Goal: Complete application form

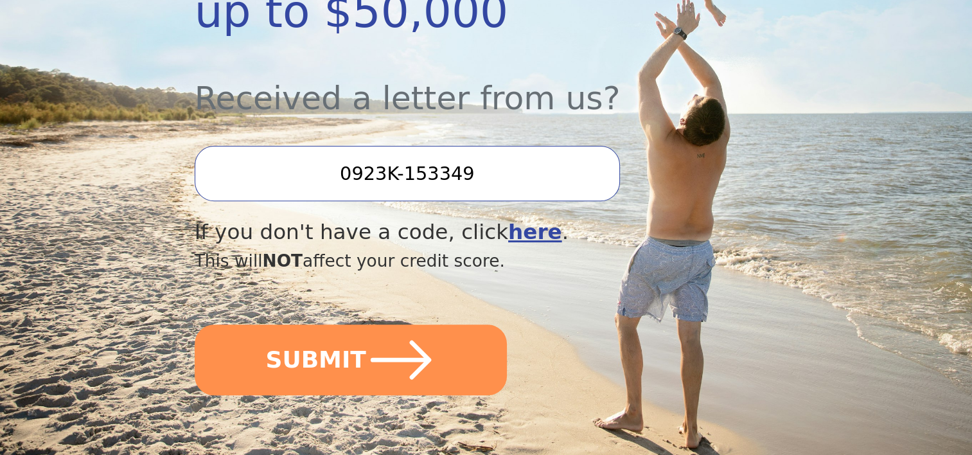
scroll to position [450, 0]
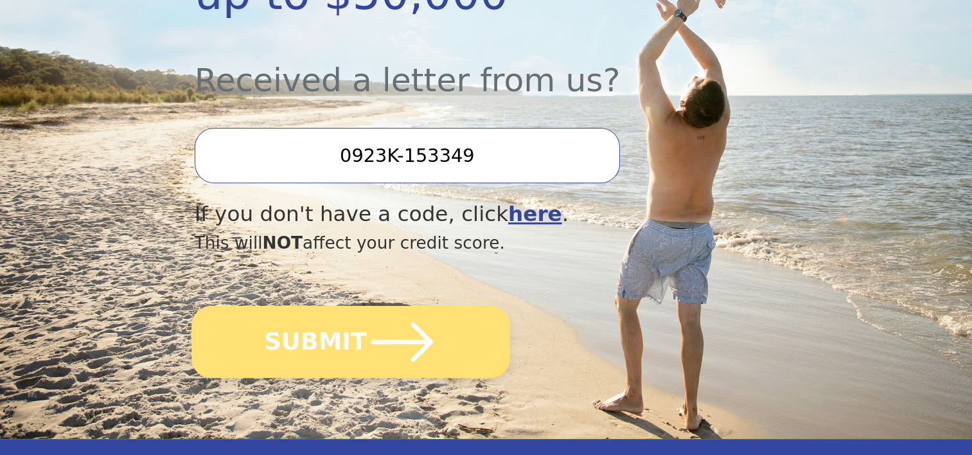
click at [458, 306] on button "SUBMIT" at bounding box center [351, 342] width 319 height 72
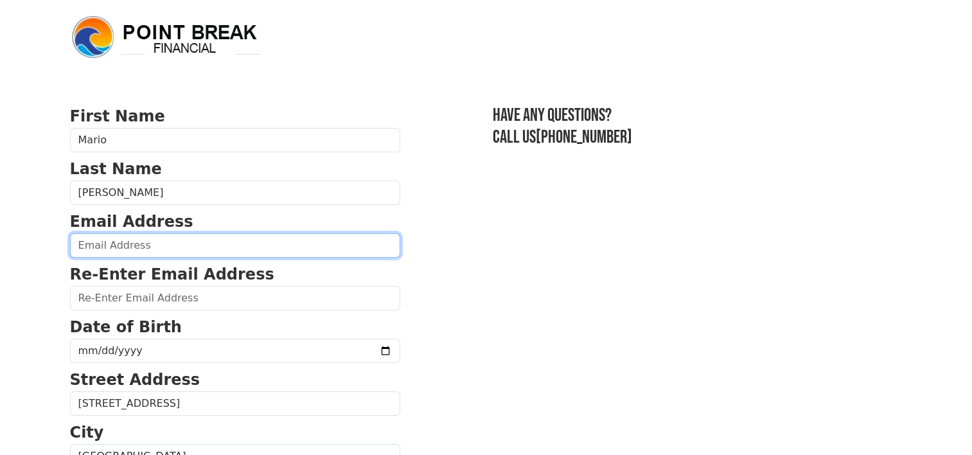
click at [186, 244] on input "email" at bounding box center [235, 245] width 330 height 24
type input "[EMAIL_ADDRESS][DOMAIN_NAME]"
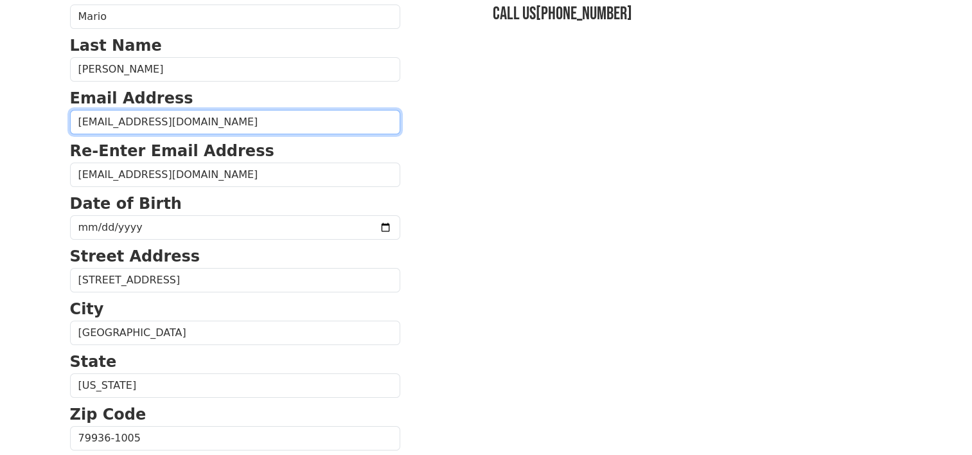
scroll to position [129, 0]
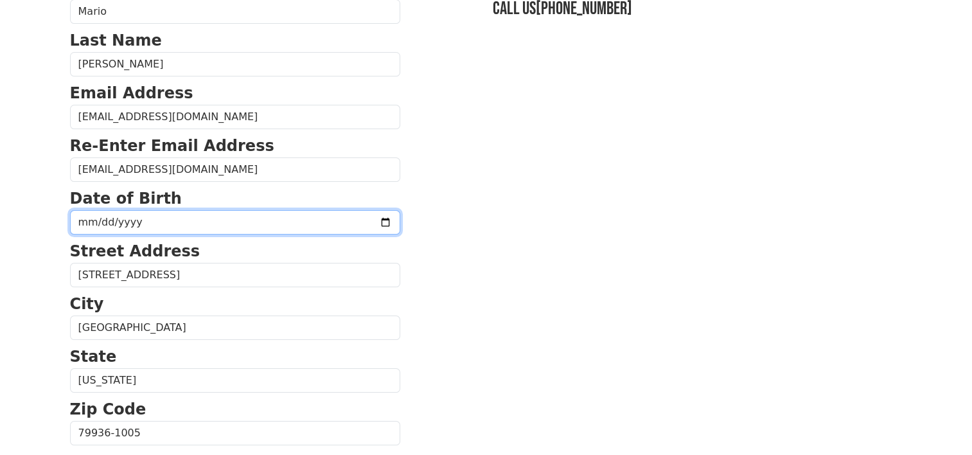
click at [289, 224] on input "date" at bounding box center [235, 222] width 330 height 24
type input "[DATE]"
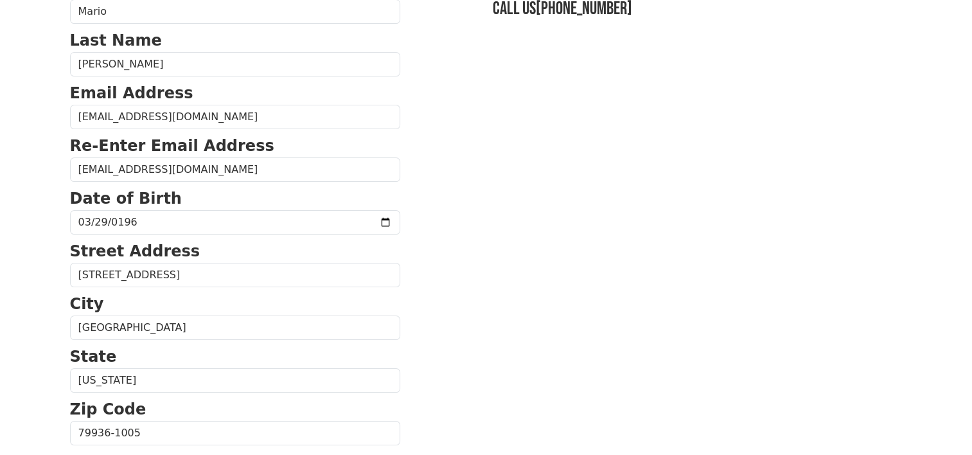
click at [486, 206] on section "First Name [PERSON_NAME] Last Name [PERSON_NAME] Email Address [EMAIL_ADDRESS][…" at bounding box center [486, 434] width 833 height 916
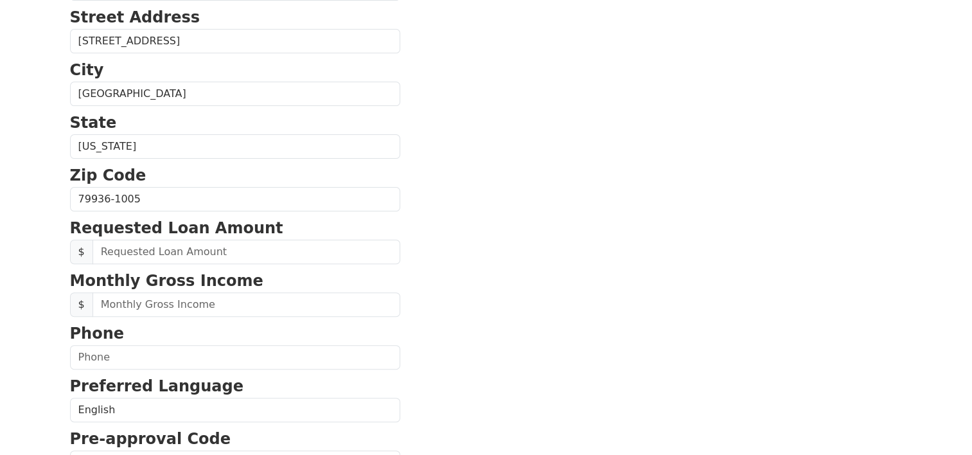
scroll to position [386, 0]
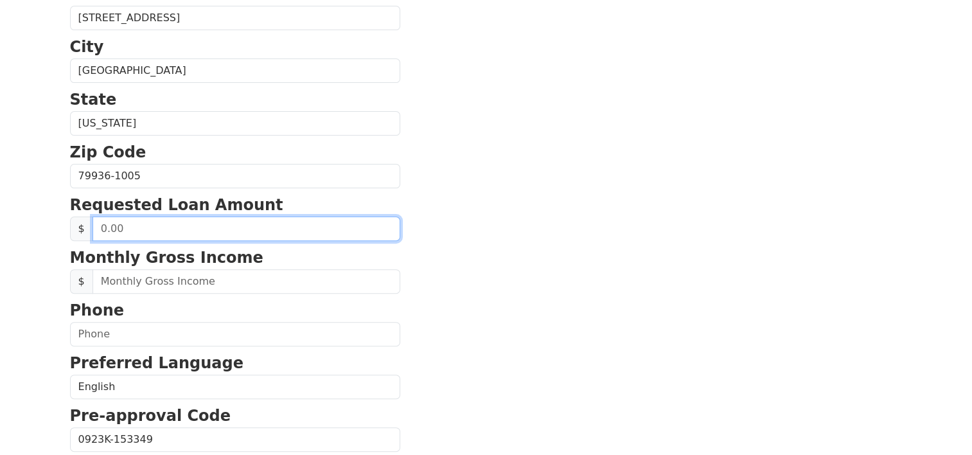
click at [259, 229] on input "text" at bounding box center [247, 229] width 308 height 24
type input "30,000.00"
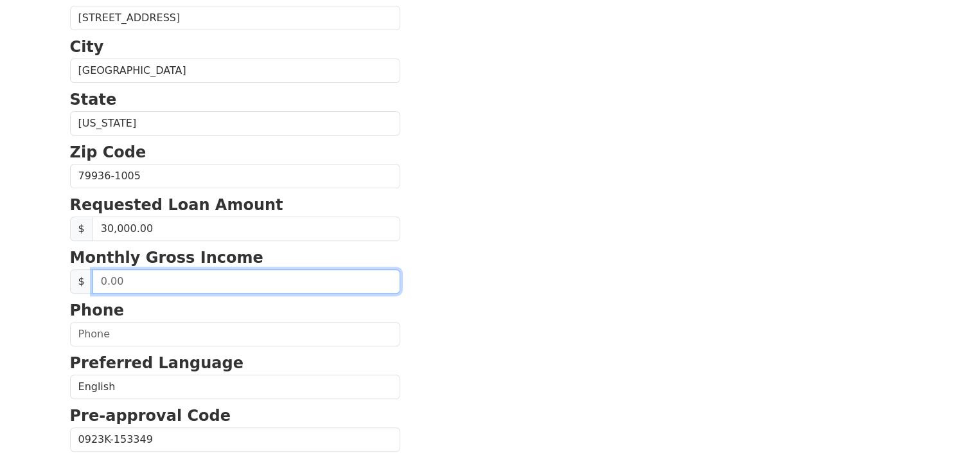
click at [233, 281] on input "text" at bounding box center [247, 281] width 308 height 24
type input "4,000.00"
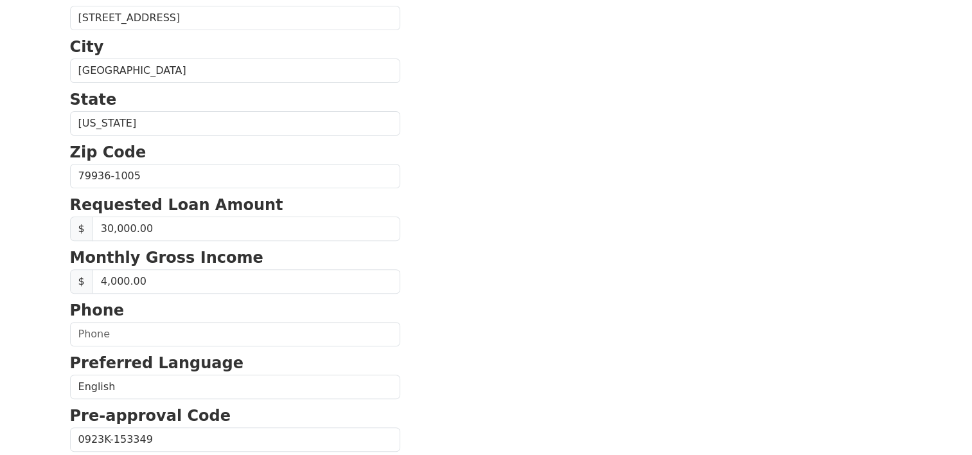
click at [652, 234] on section "First Name [PERSON_NAME] Last Name [PERSON_NAME] Email Address [EMAIL_ADDRESS][…" at bounding box center [486, 177] width 833 height 916
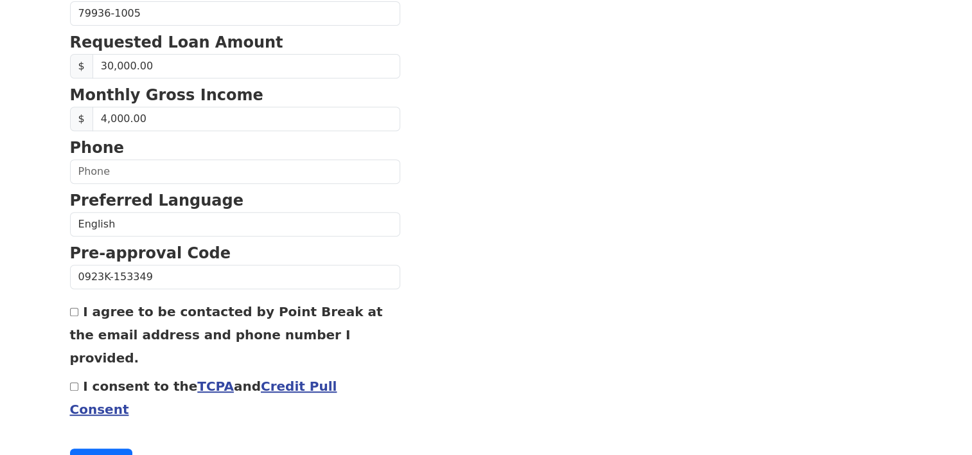
scroll to position [564, 0]
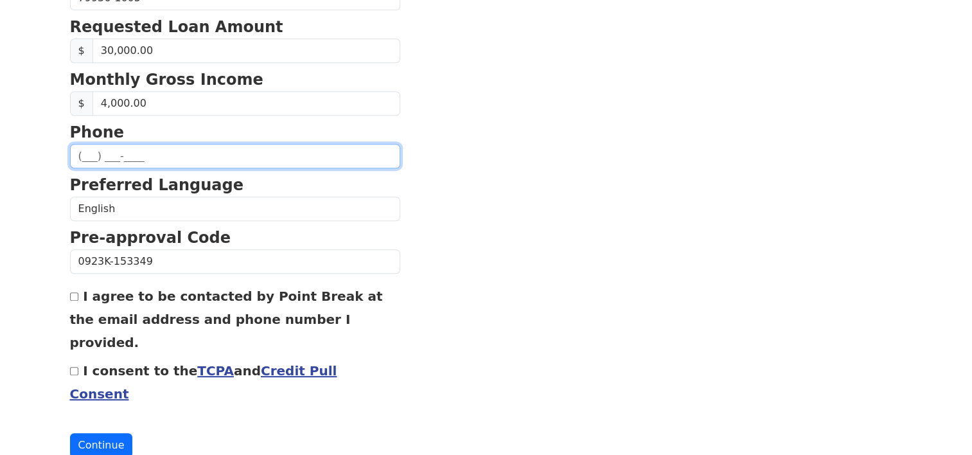
click at [234, 147] on input "text" at bounding box center [235, 156] width 330 height 24
type input "[PHONE_NUMBER]"
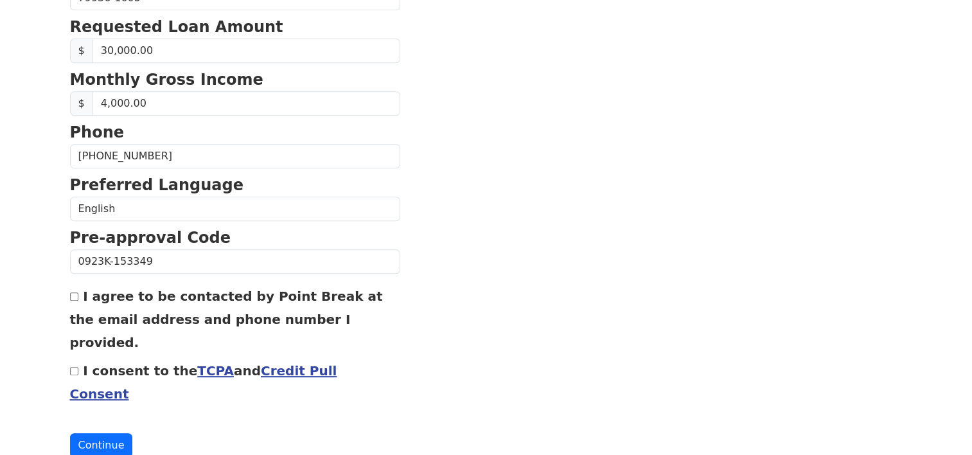
click at [72, 295] on input "I agree to be contacted by Point Break at the email address and phone number I …" at bounding box center [74, 296] width 8 height 8
checkbox input "true"
click at [76, 367] on input "I consent to the TCPA and Credit Pull Consent" at bounding box center [74, 371] width 8 height 8
checkbox input "true"
click at [101, 433] on button "Continue" at bounding box center [101, 445] width 63 height 24
